Goal: Contribute content: Add original content to the website for others to see

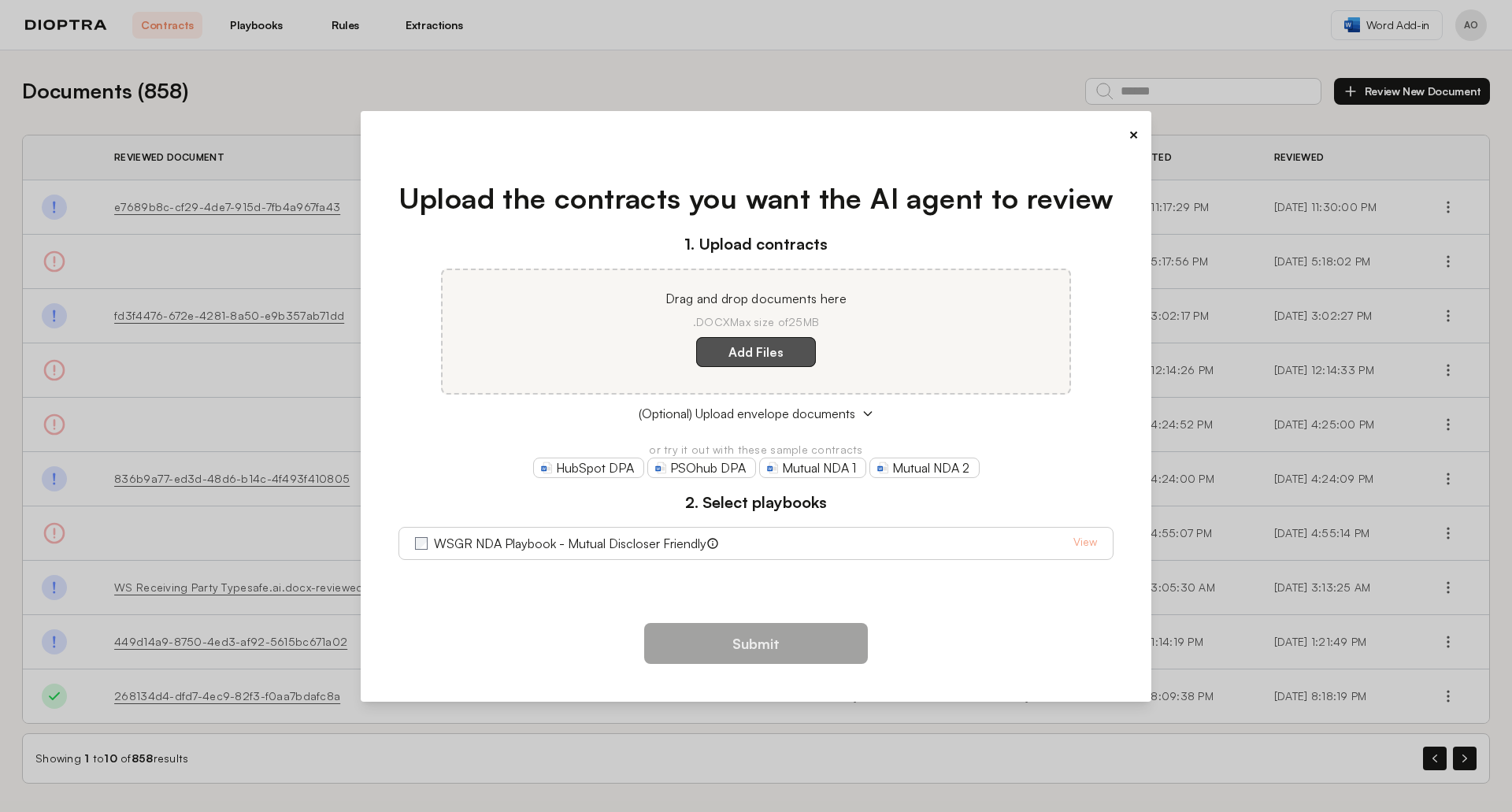
click at [742, 354] on label "Add Files" at bounding box center [756, 351] width 120 height 30
click at [0, 0] on here "Add Files" at bounding box center [0, 0] width 0 height 0
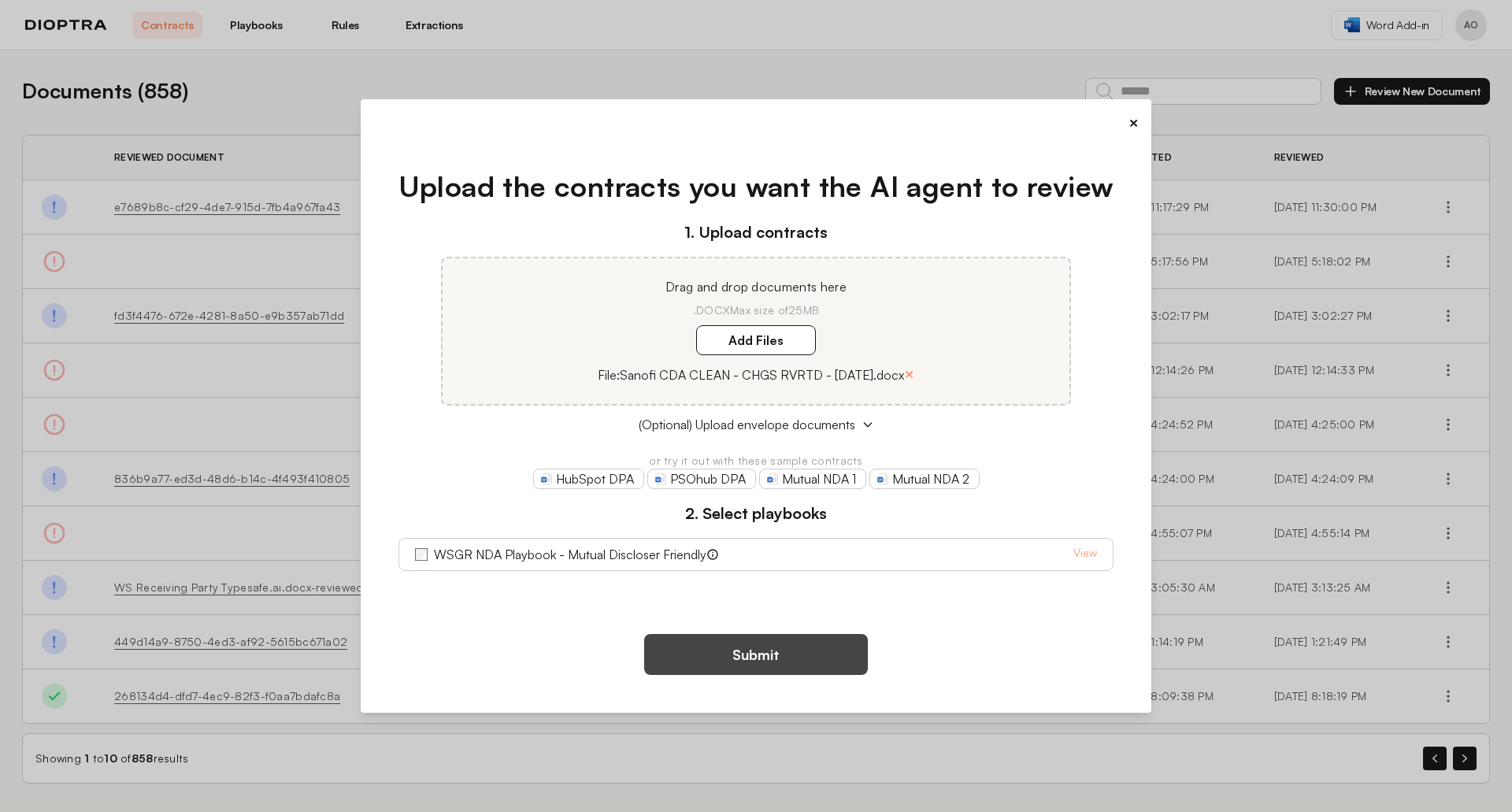
click at [800, 660] on button "Submit" at bounding box center [756, 654] width 223 height 41
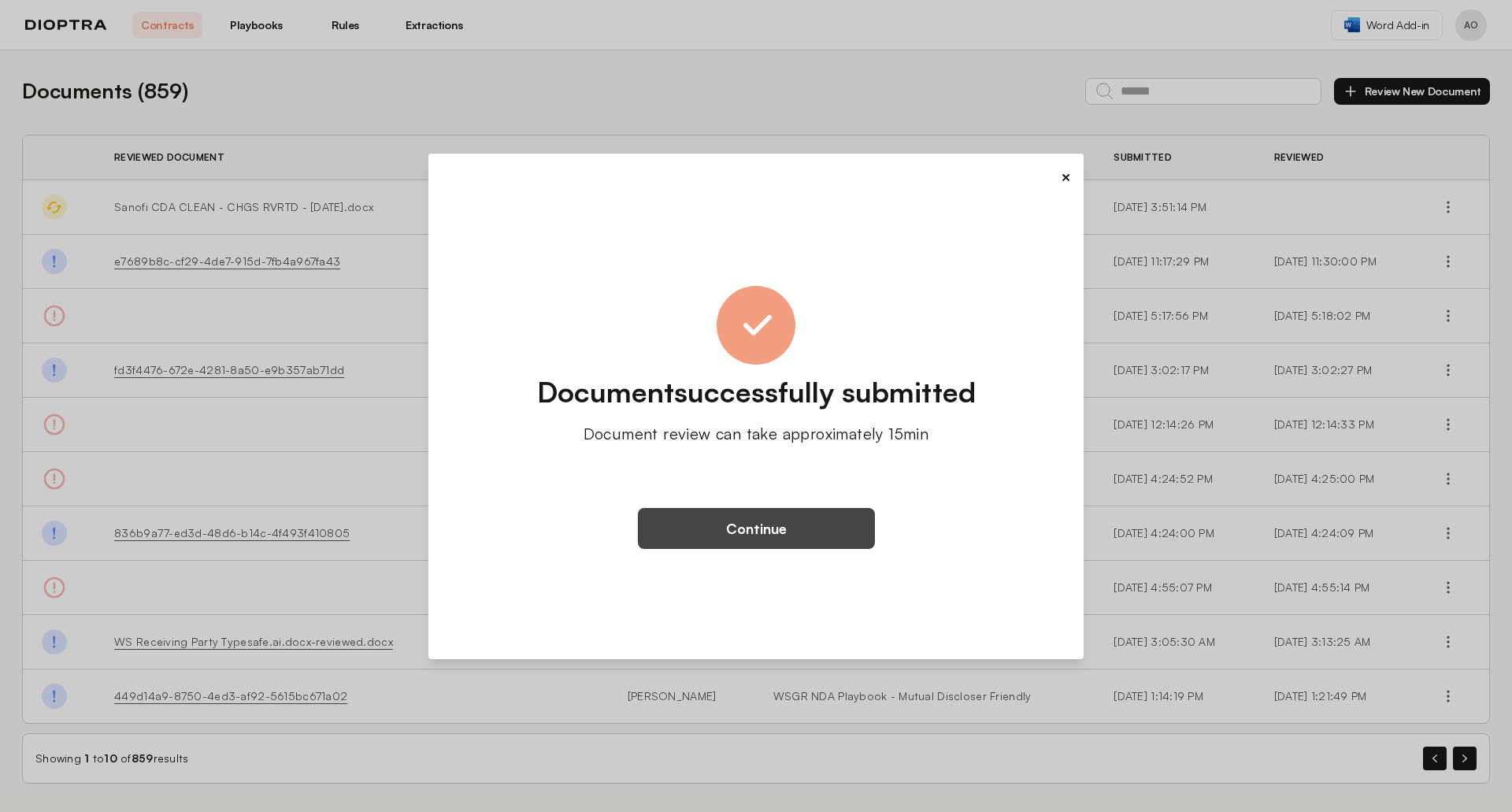
click at [771, 541] on button "Continue" at bounding box center [756, 529] width 237 height 41
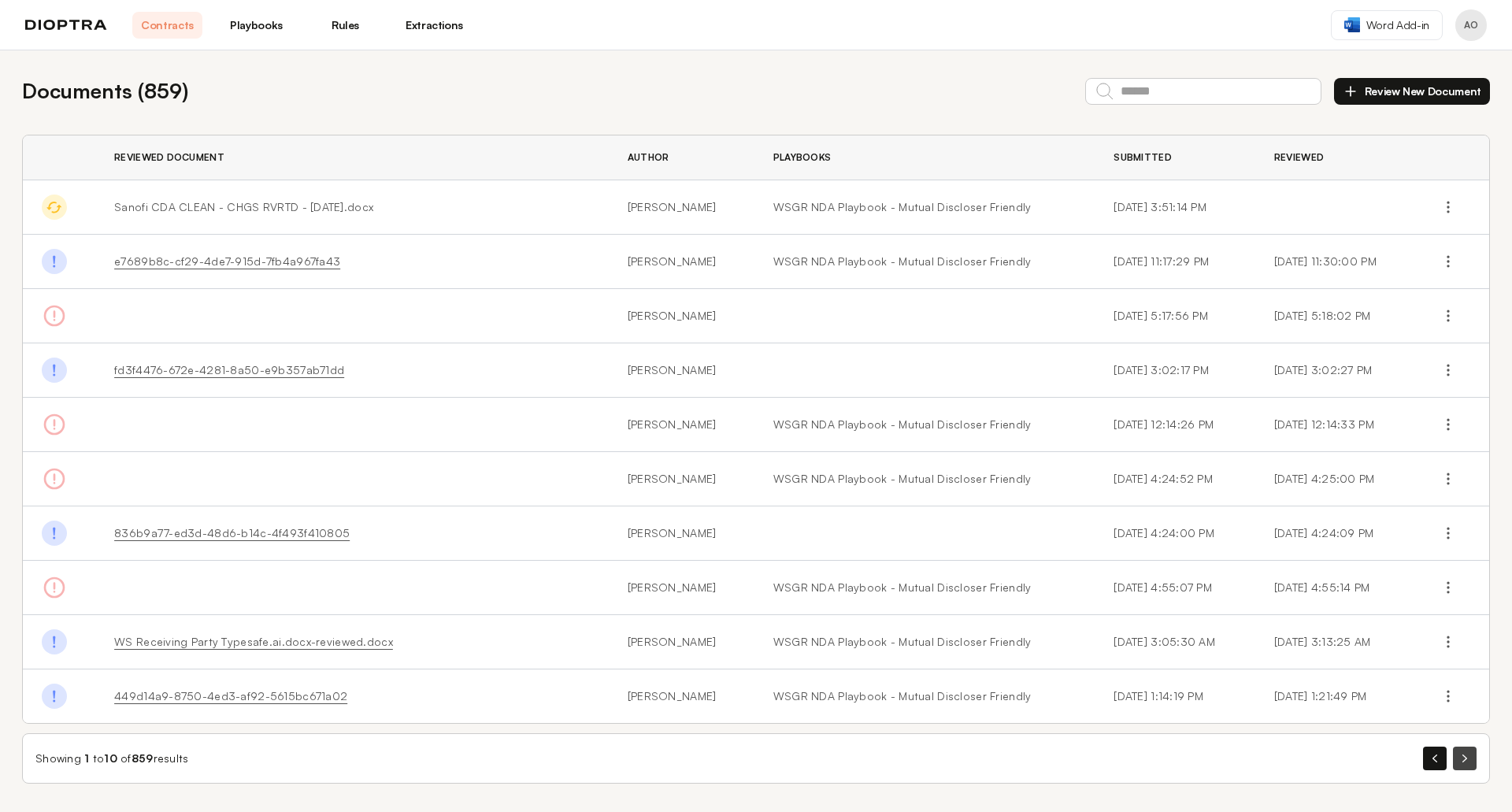
click at [1471, 762] on button "button" at bounding box center [1464, 758] width 23 height 23
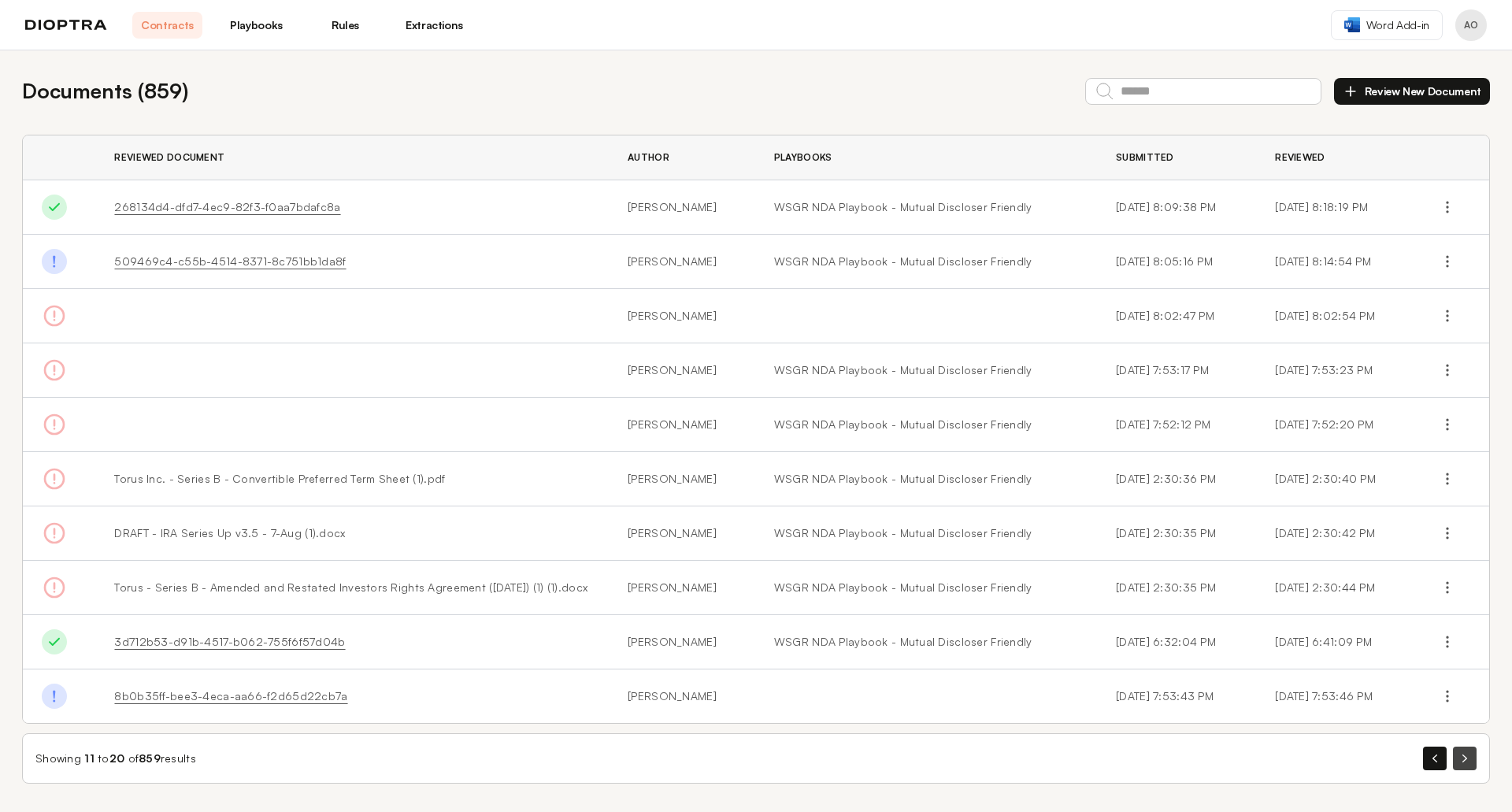
click at [1471, 762] on button "button" at bounding box center [1464, 758] width 23 height 23
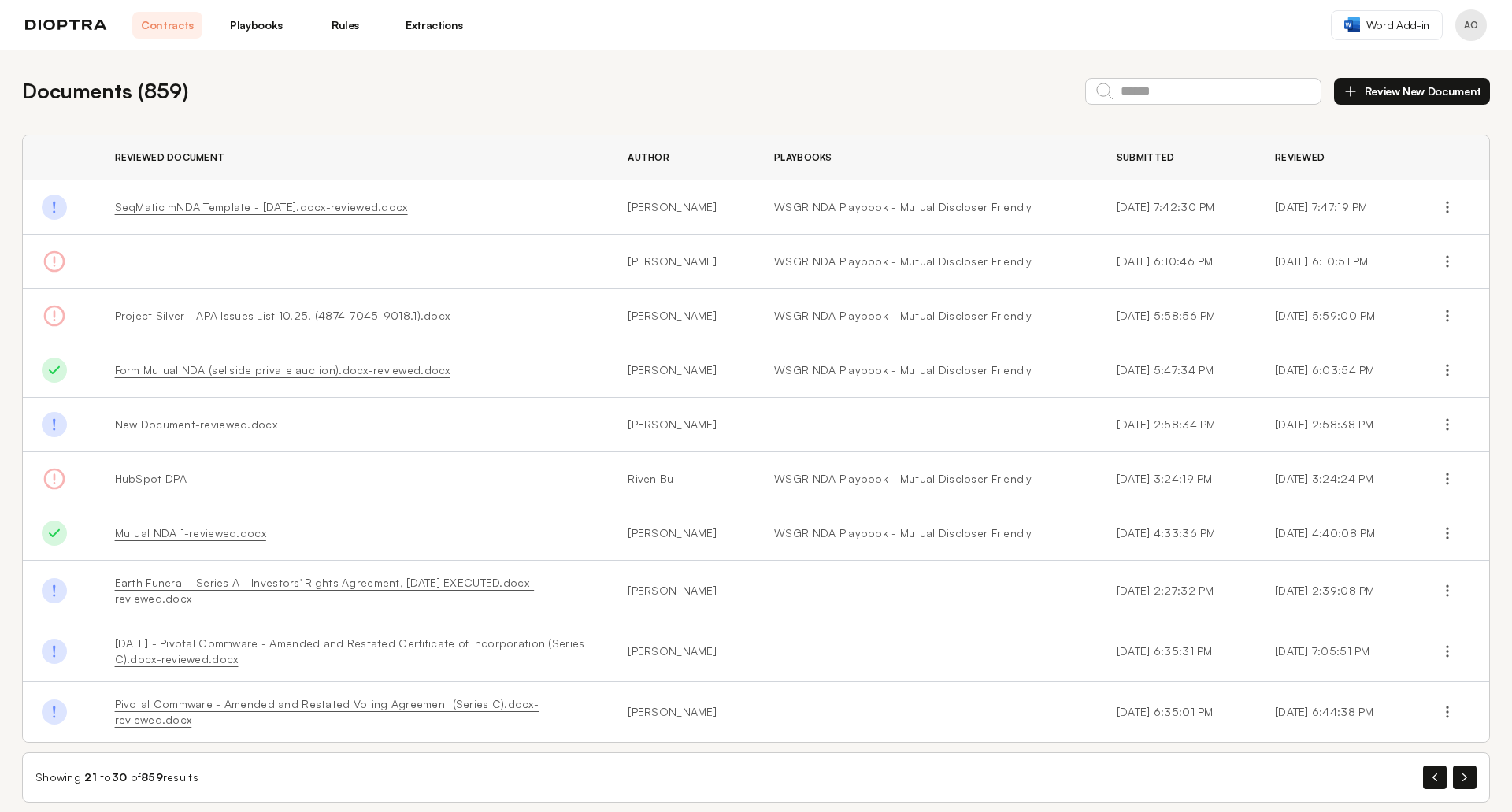
scroll to position [10, 0]
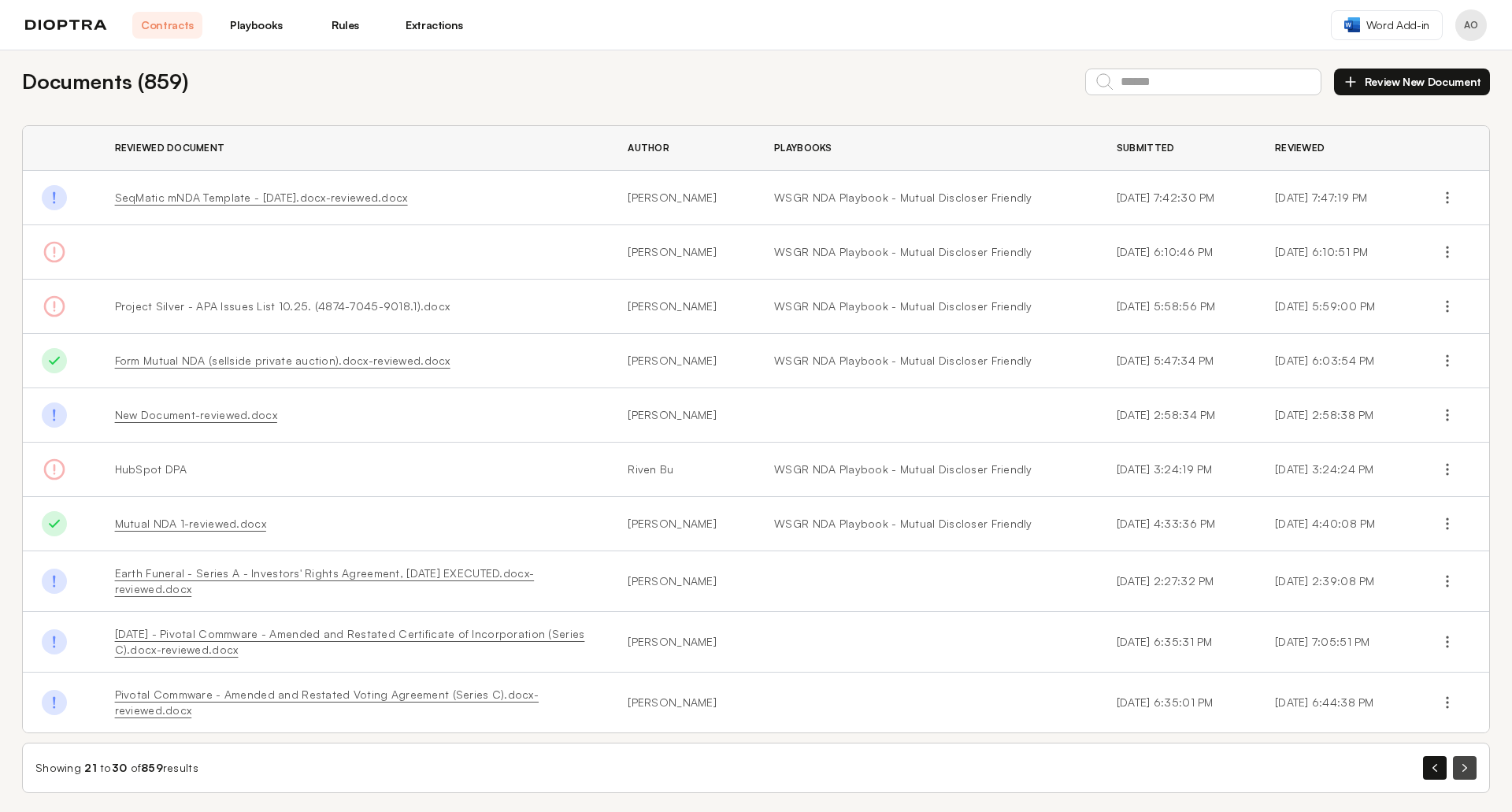
click at [1453, 763] on button "button" at bounding box center [1464, 767] width 23 height 23
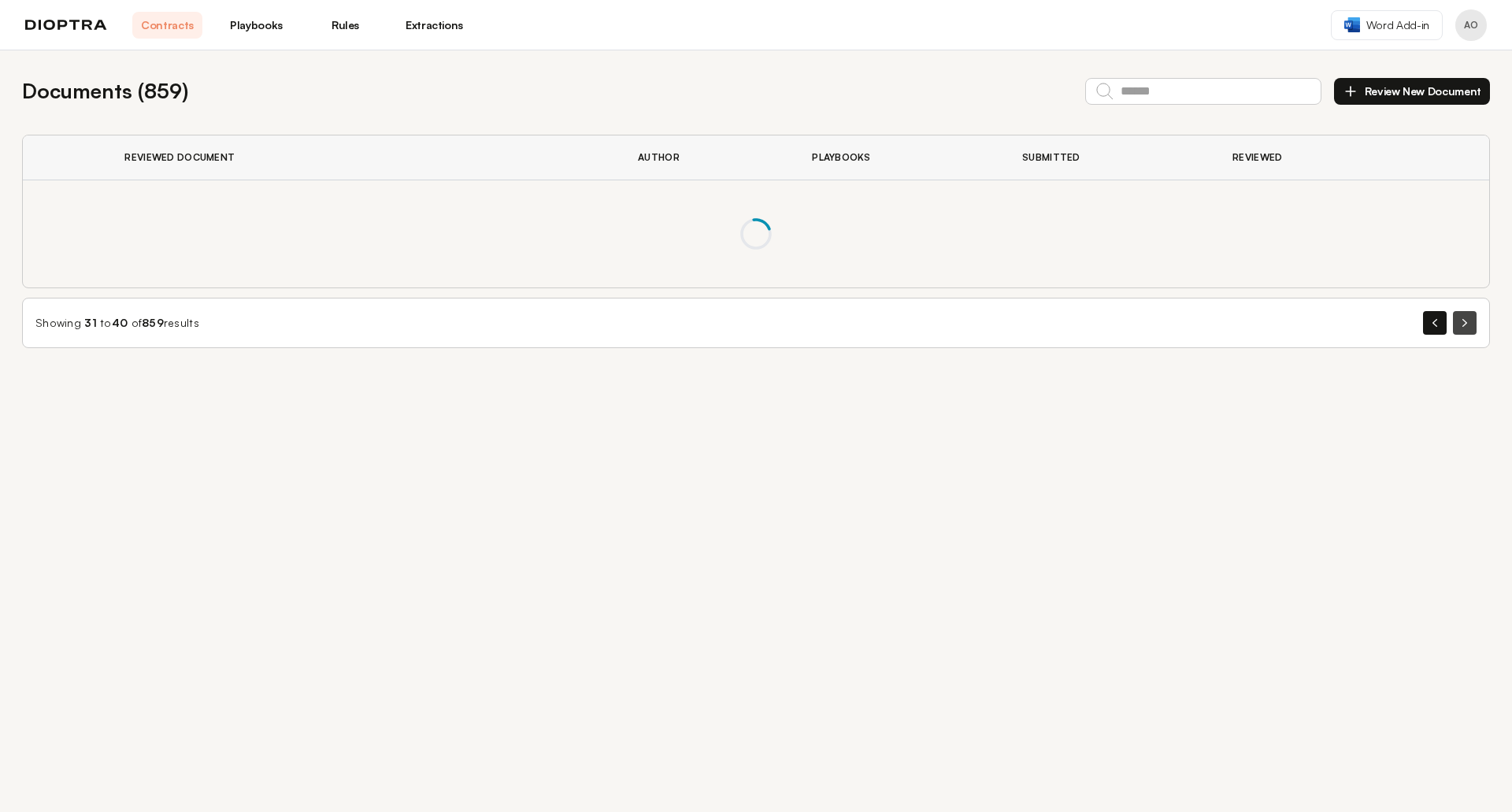
scroll to position [0, 0]
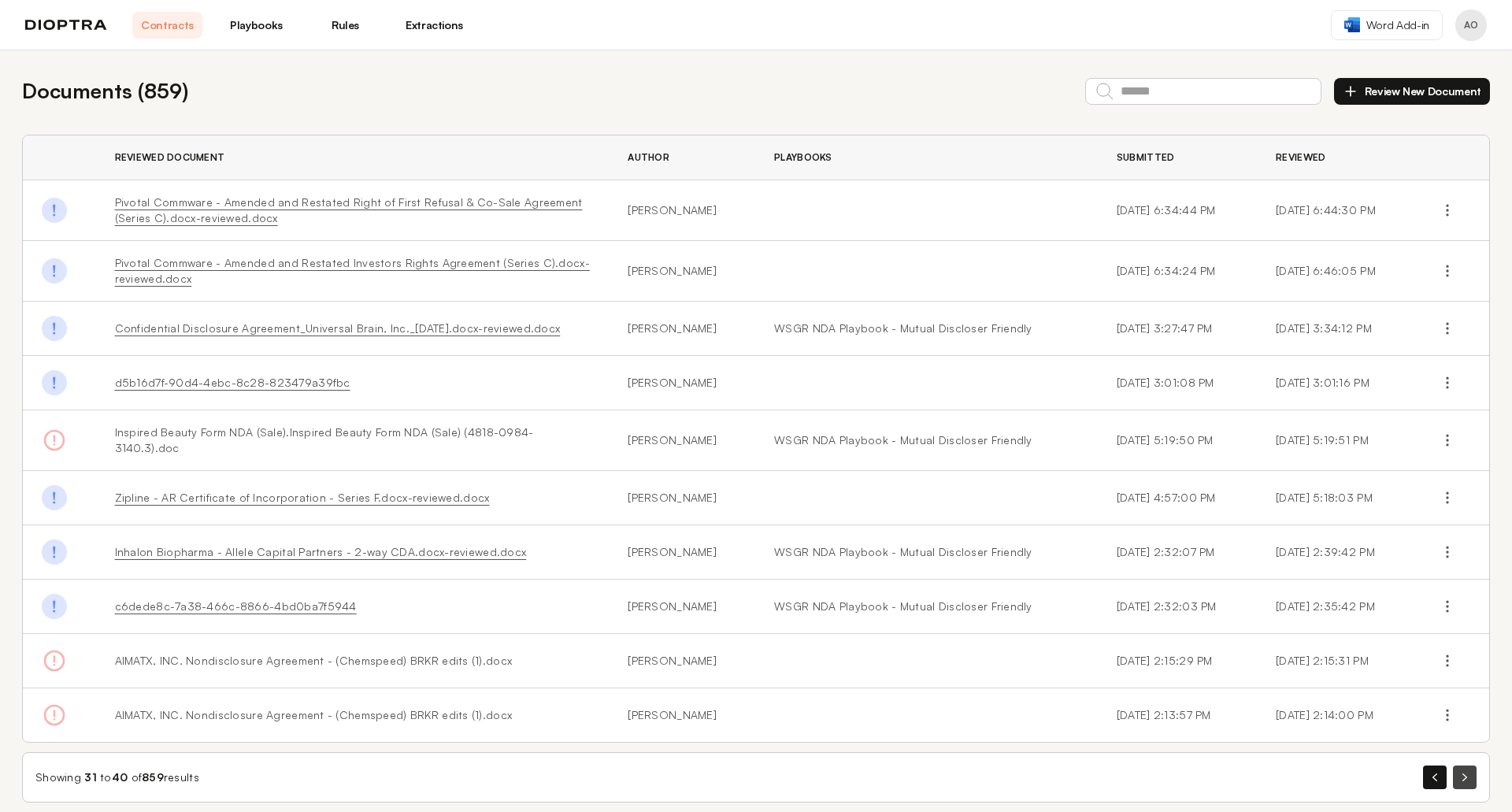
click at [1453, 766] on button "button" at bounding box center [1464, 777] width 23 height 23
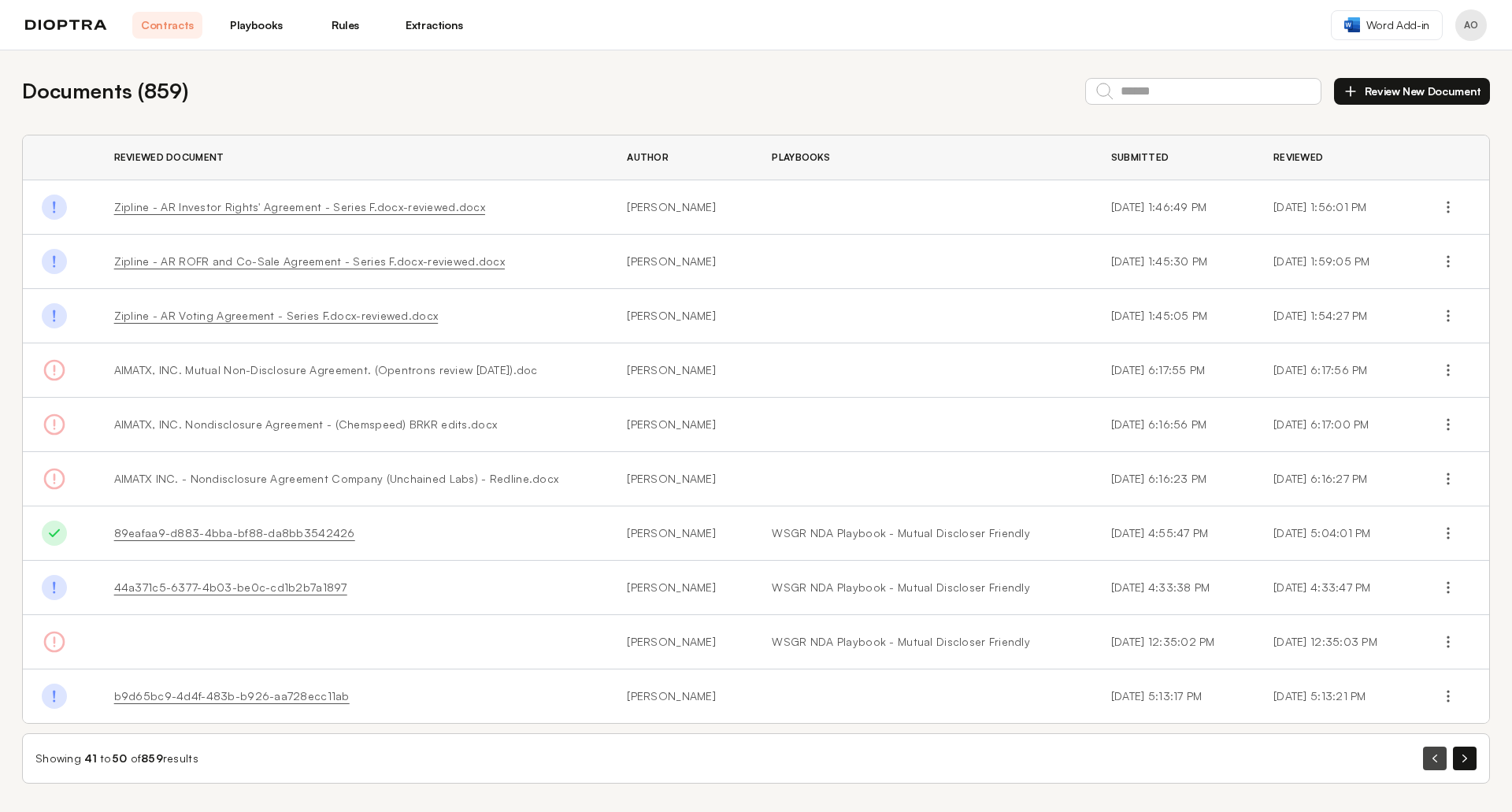
click at [1446, 763] on button "button" at bounding box center [1434, 758] width 23 height 23
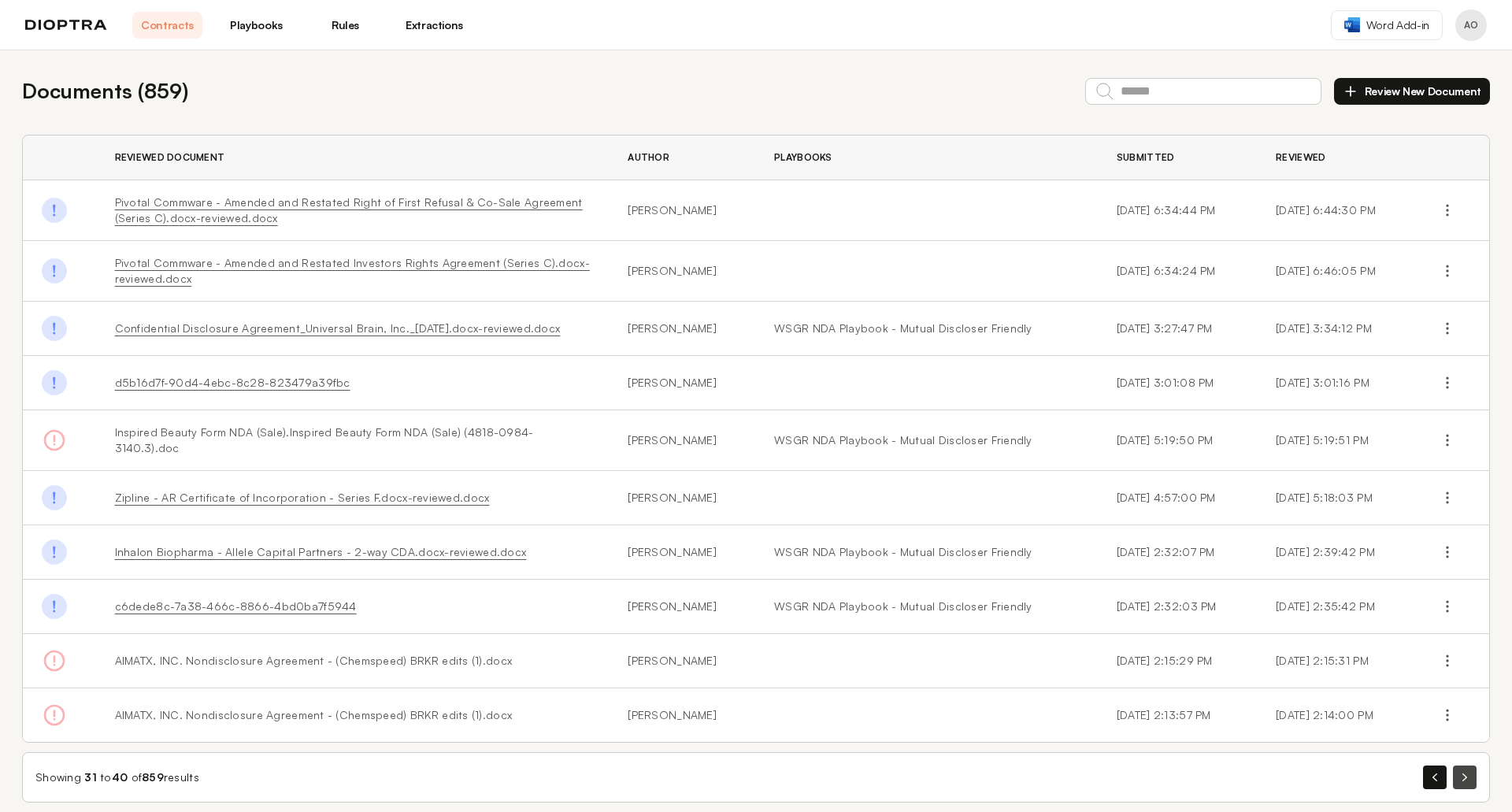
click at [1461, 771] on button "button" at bounding box center [1464, 777] width 23 height 23
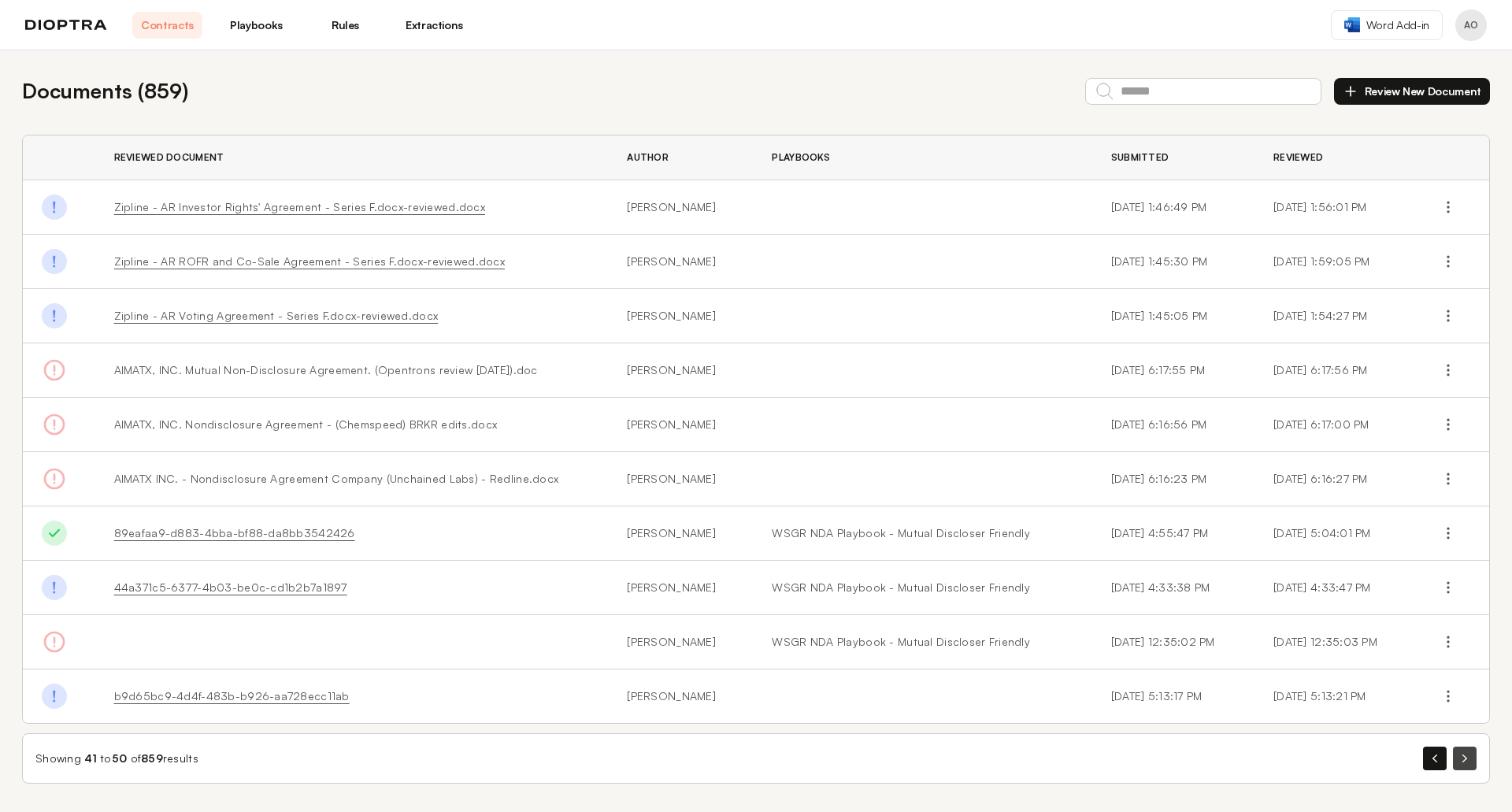
click at [1454, 762] on button "button" at bounding box center [1464, 758] width 23 height 23
